Goal: Find specific page/section: Find specific page/section

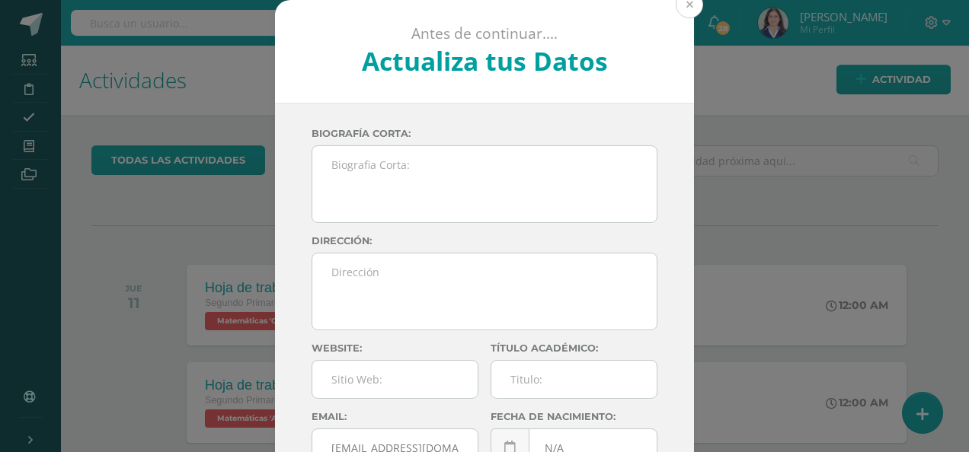
click at [683, 8] on button at bounding box center [689, 4] width 27 height 27
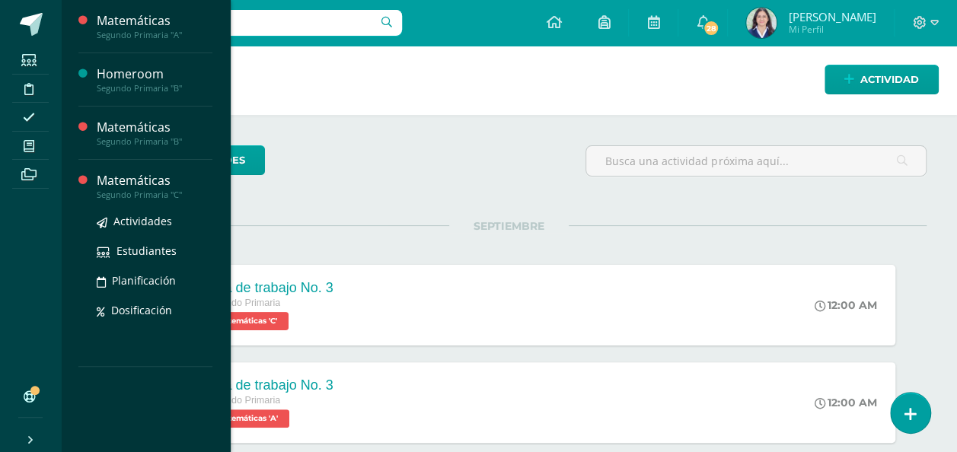
click at [163, 187] on div "Matemáticas" at bounding box center [155, 181] width 116 height 18
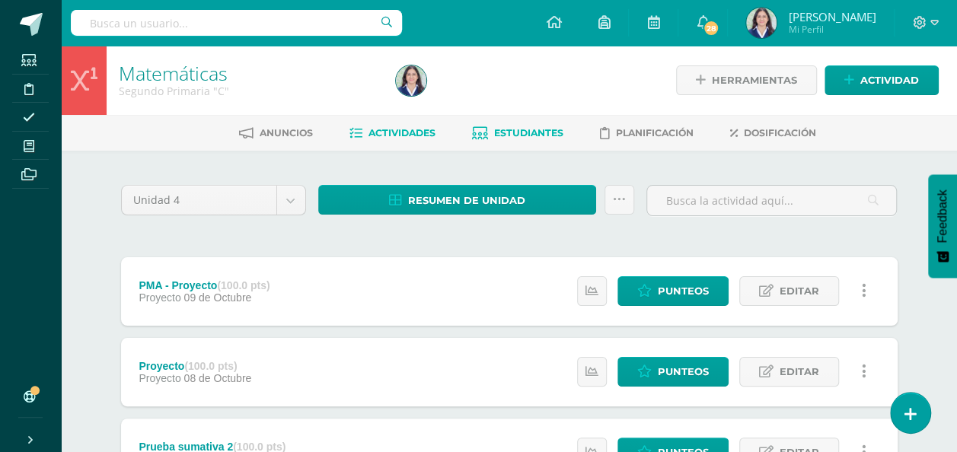
click at [536, 128] on span "Estudiantes" at bounding box center [528, 132] width 69 height 11
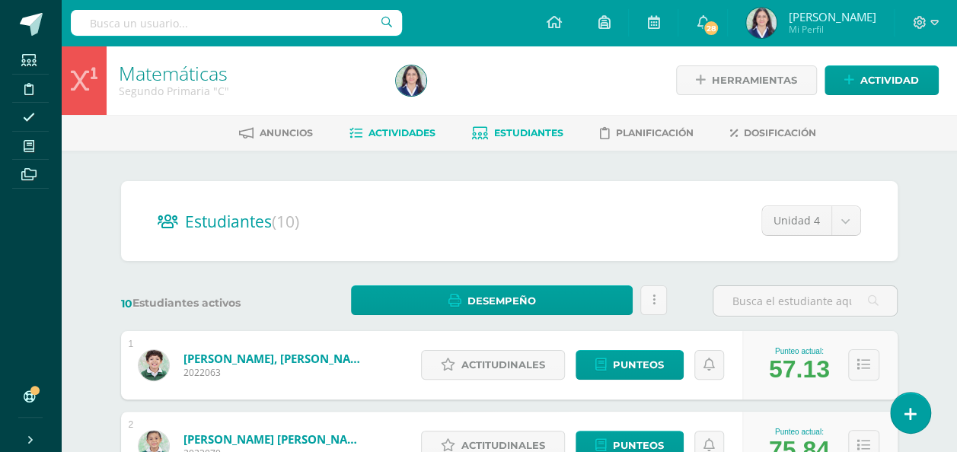
click at [383, 123] on link "Actividades" at bounding box center [393, 133] width 86 height 24
